Goal: Task Accomplishment & Management: Manage account settings

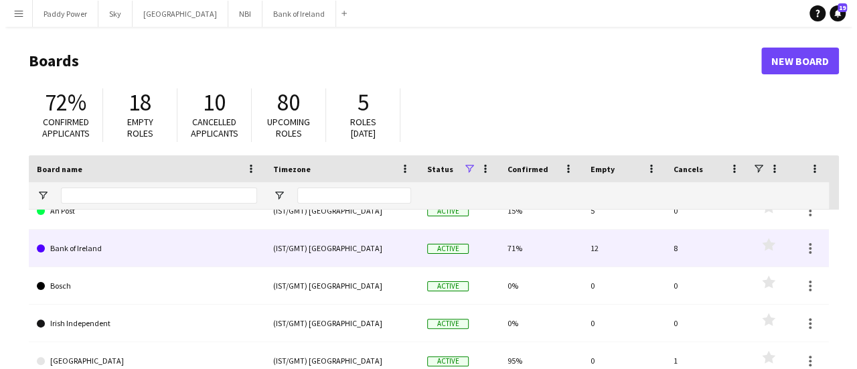
scroll to position [17, 0]
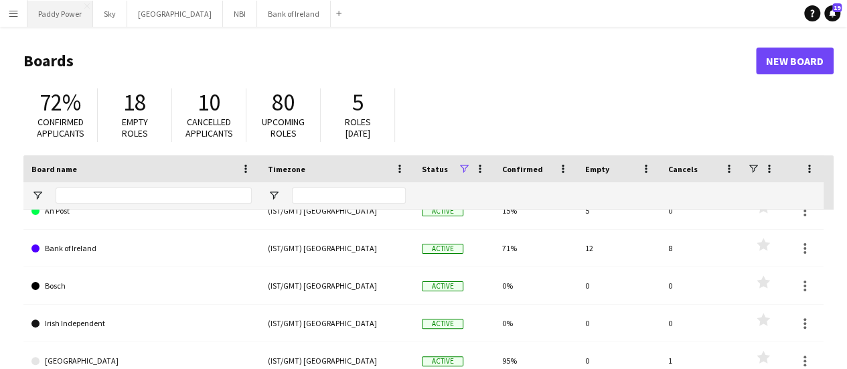
click at [60, 7] on button "Paddy Power Close" at bounding box center [60, 14] width 66 height 26
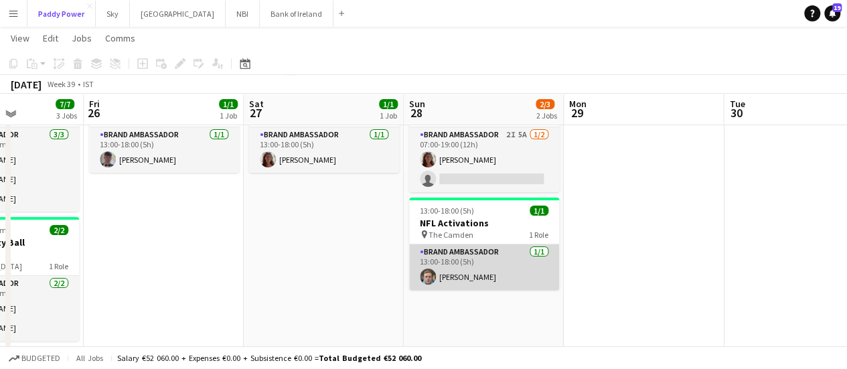
scroll to position [77, 0]
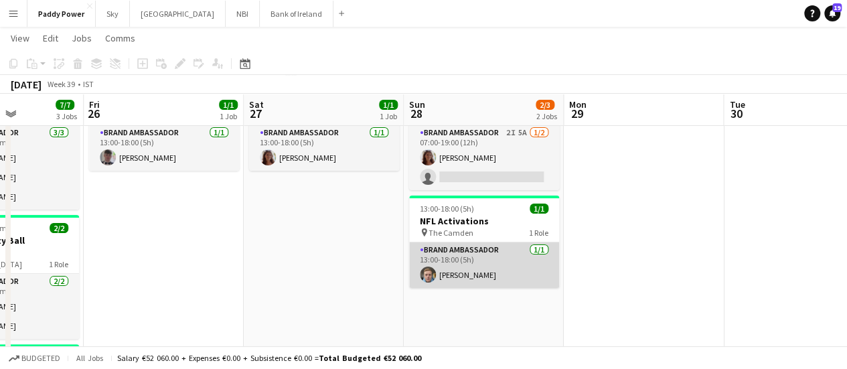
click at [467, 259] on app-card-role "Brand Ambassador [DATE] 13:00-18:00 (5h) [PERSON_NAME]" at bounding box center [484, 265] width 150 height 46
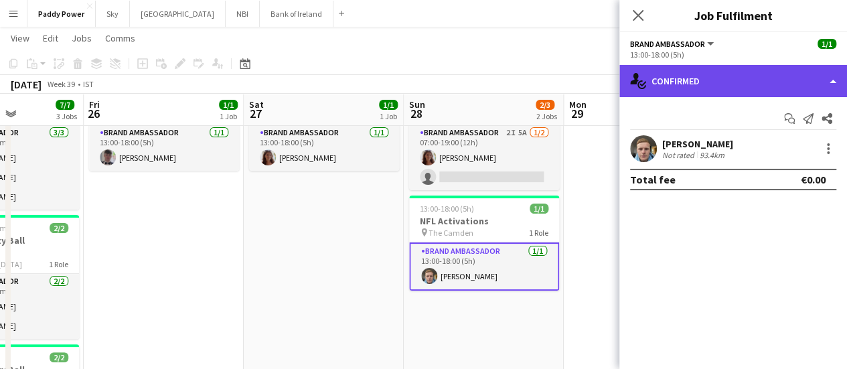
click at [828, 82] on div "single-neutral-actions-check-2 Confirmed" at bounding box center [733, 81] width 228 height 32
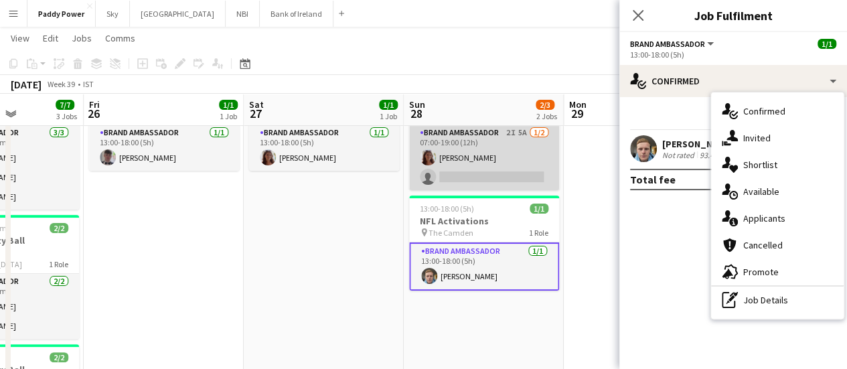
click at [516, 162] on app-card-role "Brand Ambassador 2I 5A [DATE] 07:00-19:00 (12h) [PERSON_NAME] single-neutral-ac…" at bounding box center [484, 157] width 150 height 65
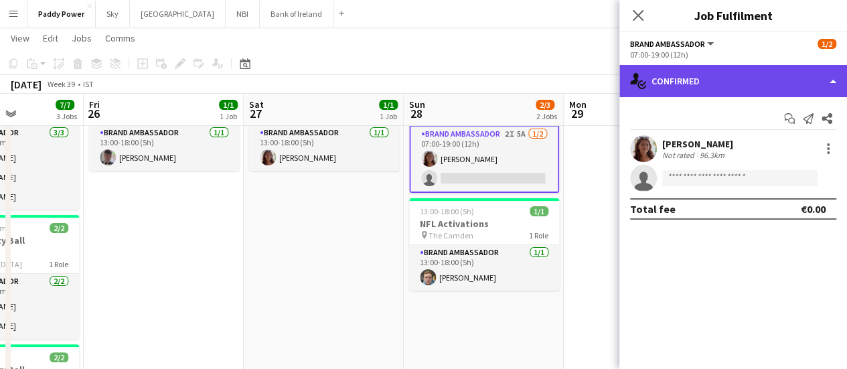
click at [824, 80] on div "single-neutral-actions-check-2 Confirmed" at bounding box center [733, 81] width 228 height 32
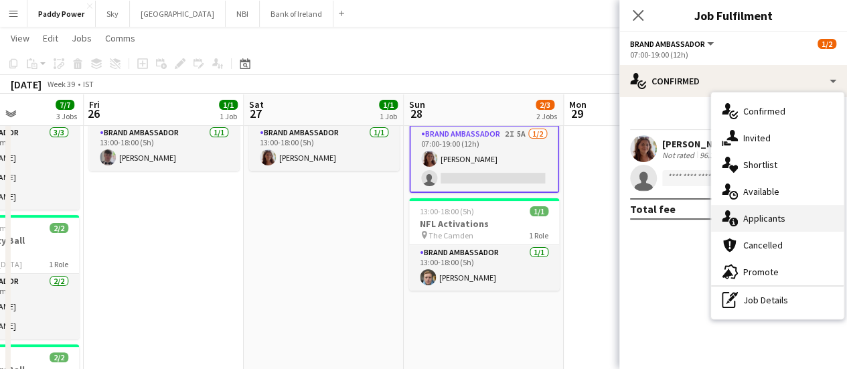
click at [766, 223] on span "Applicants" at bounding box center [764, 218] width 42 height 12
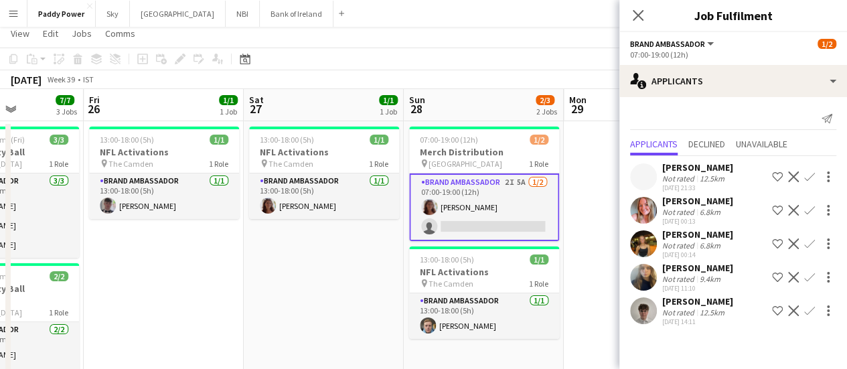
scroll to position [0, 0]
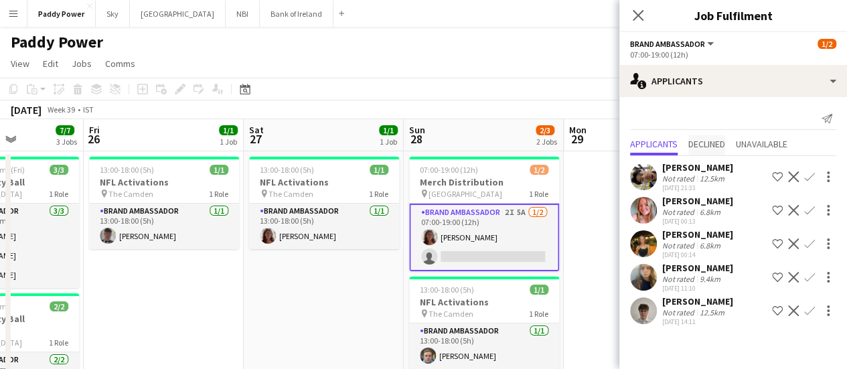
click at [714, 141] on span "Declined" at bounding box center [706, 143] width 37 height 9
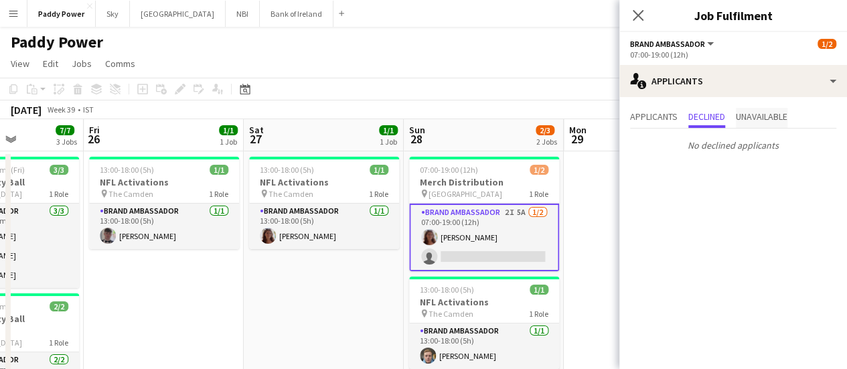
click at [765, 120] on span "Unavailable" at bounding box center [762, 116] width 52 height 9
click at [639, 113] on span "Applicants" at bounding box center [654, 116] width 48 height 9
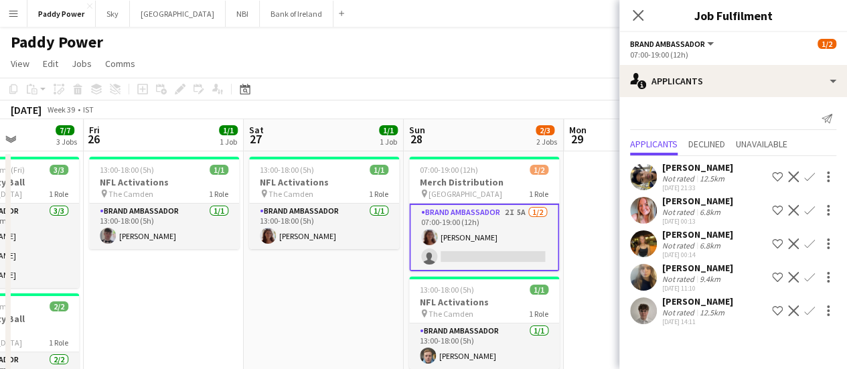
click at [493, 259] on app-card-role "Brand Ambassador 2I 5A [DATE] 07:00-19:00 (12h) [PERSON_NAME] single-neutral-ac…" at bounding box center [484, 238] width 150 height 68
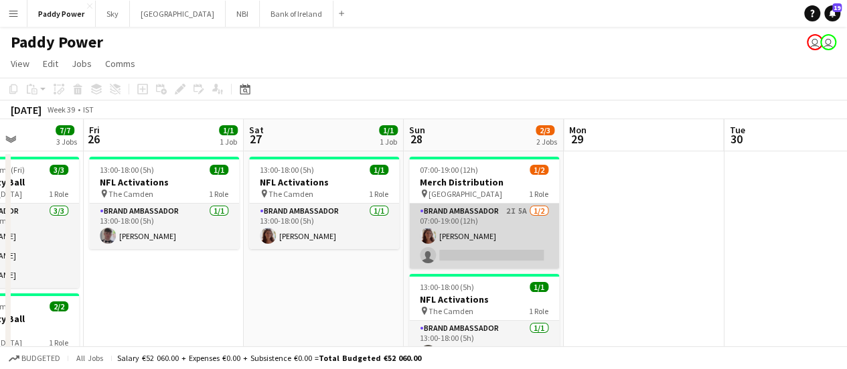
click at [513, 244] on app-card-role "Brand Ambassador 2I 5A [DATE] 07:00-19:00 (12h) [PERSON_NAME] single-neutral-ac…" at bounding box center [484, 236] width 150 height 65
